Goal: Information Seeking & Learning: Learn about a topic

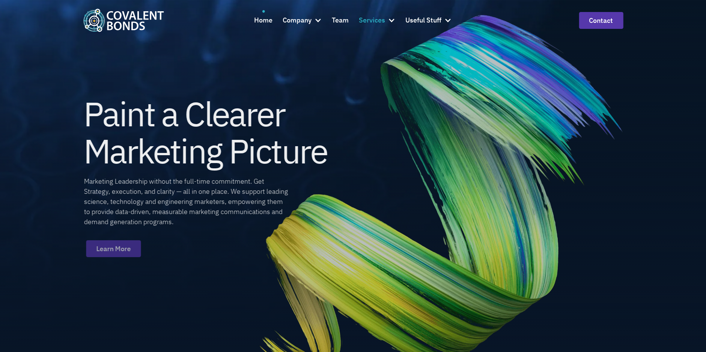
click at [393, 19] on div at bounding box center [392, 21] width 8 height 8
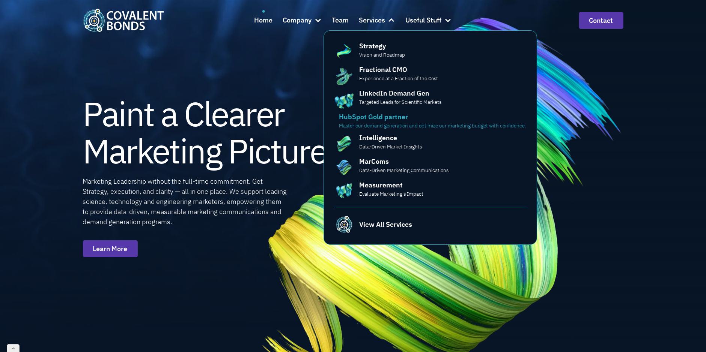
click at [397, 125] on p "Master our demand generation and optimize our marketing budget with confidence." at bounding box center [432, 126] width 187 height 8
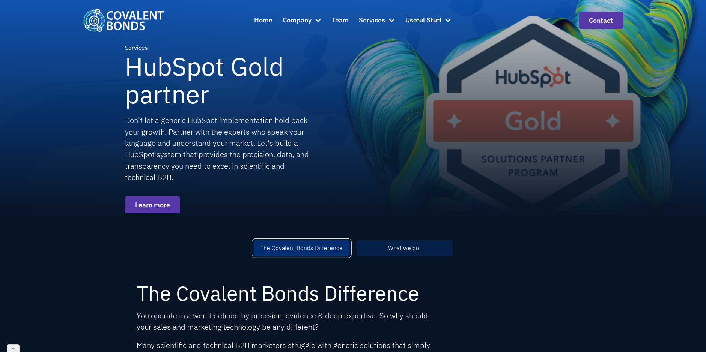
scroll to position [62, 0]
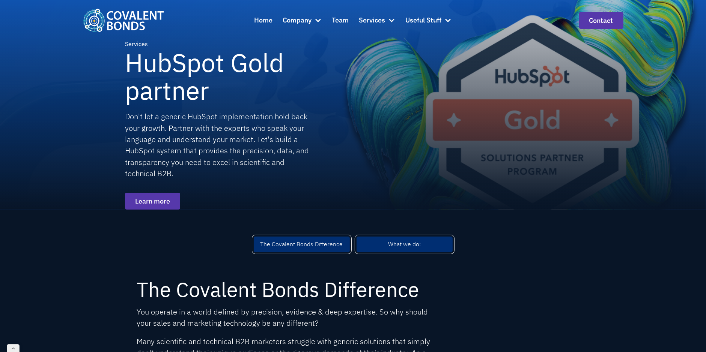
click at [409, 245] on div "What we do:" at bounding box center [404, 244] width 33 height 9
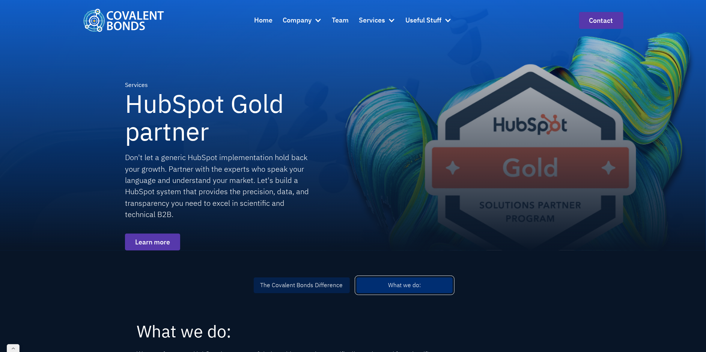
scroll to position [16, 0]
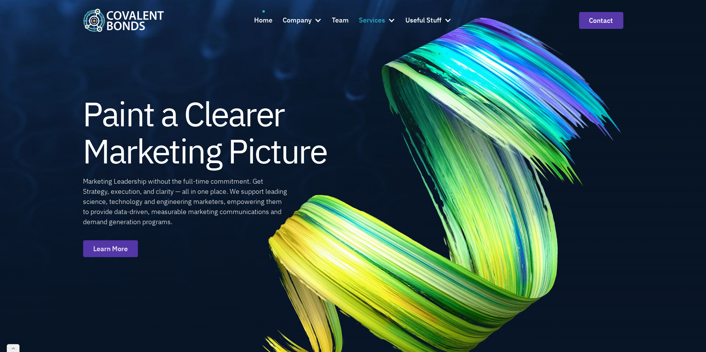
click at [392, 20] on div at bounding box center [392, 21] width 8 height 8
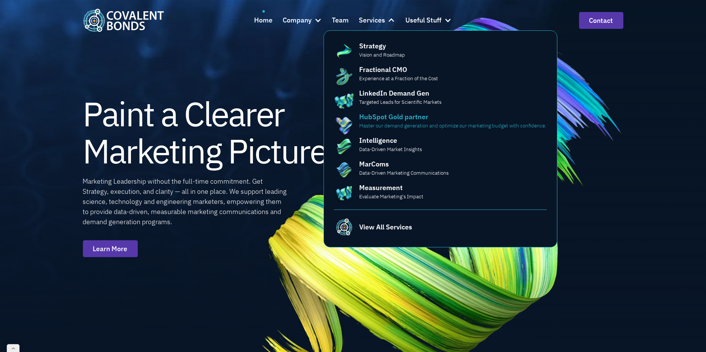
click at [416, 120] on div "HubSpot Gold partner" at bounding box center [394, 117] width 69 height 10
